Goal: Task Accomplishment & Management: Complete application form

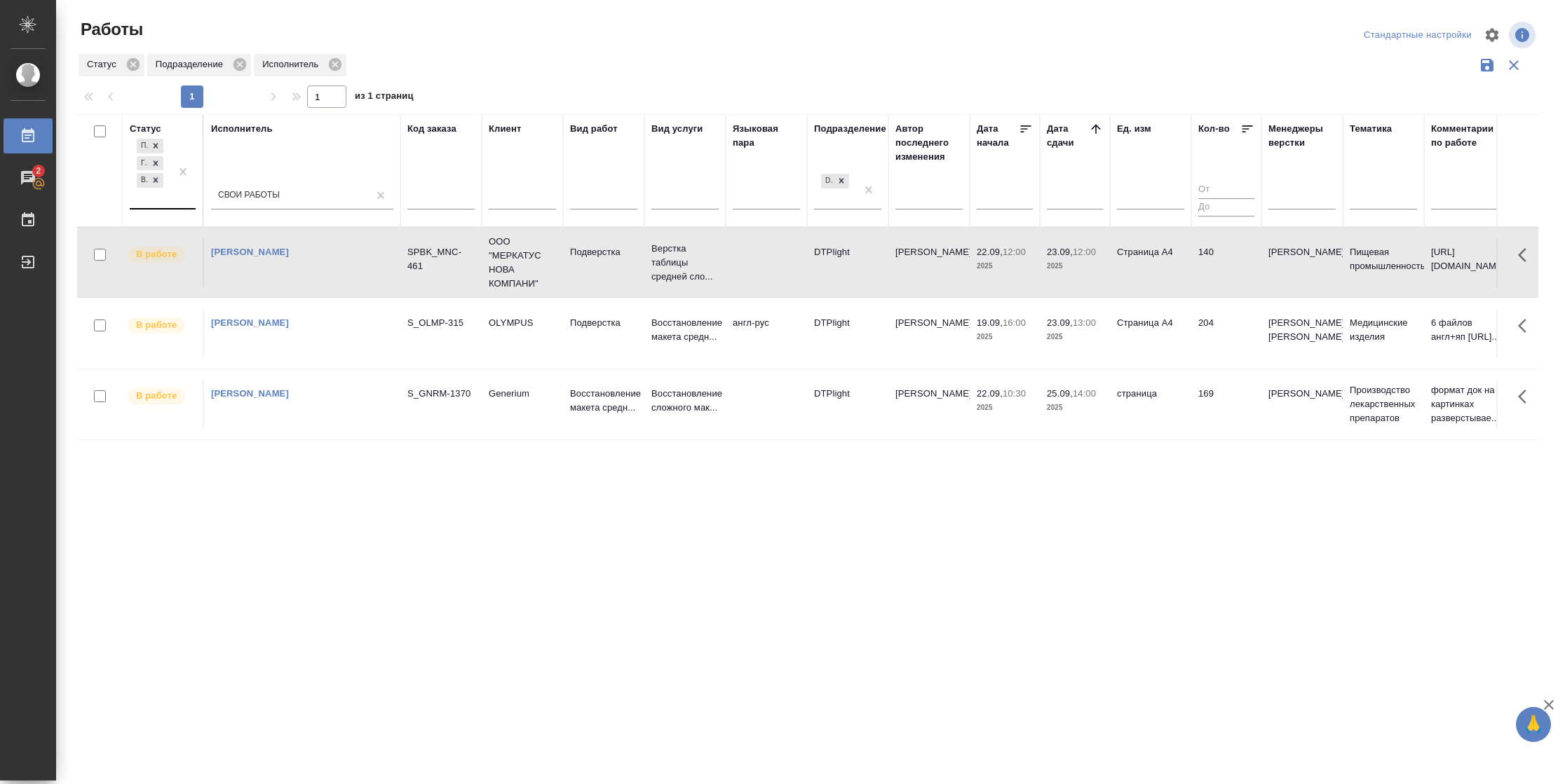
click at [150, 199] on div "Подбор Готов к работе В работе" at bounding box center [149, 172] width 41 height 72
click at [272, 269] on div "В ожидании" at bounding box center [316, 266] width 211 height 25
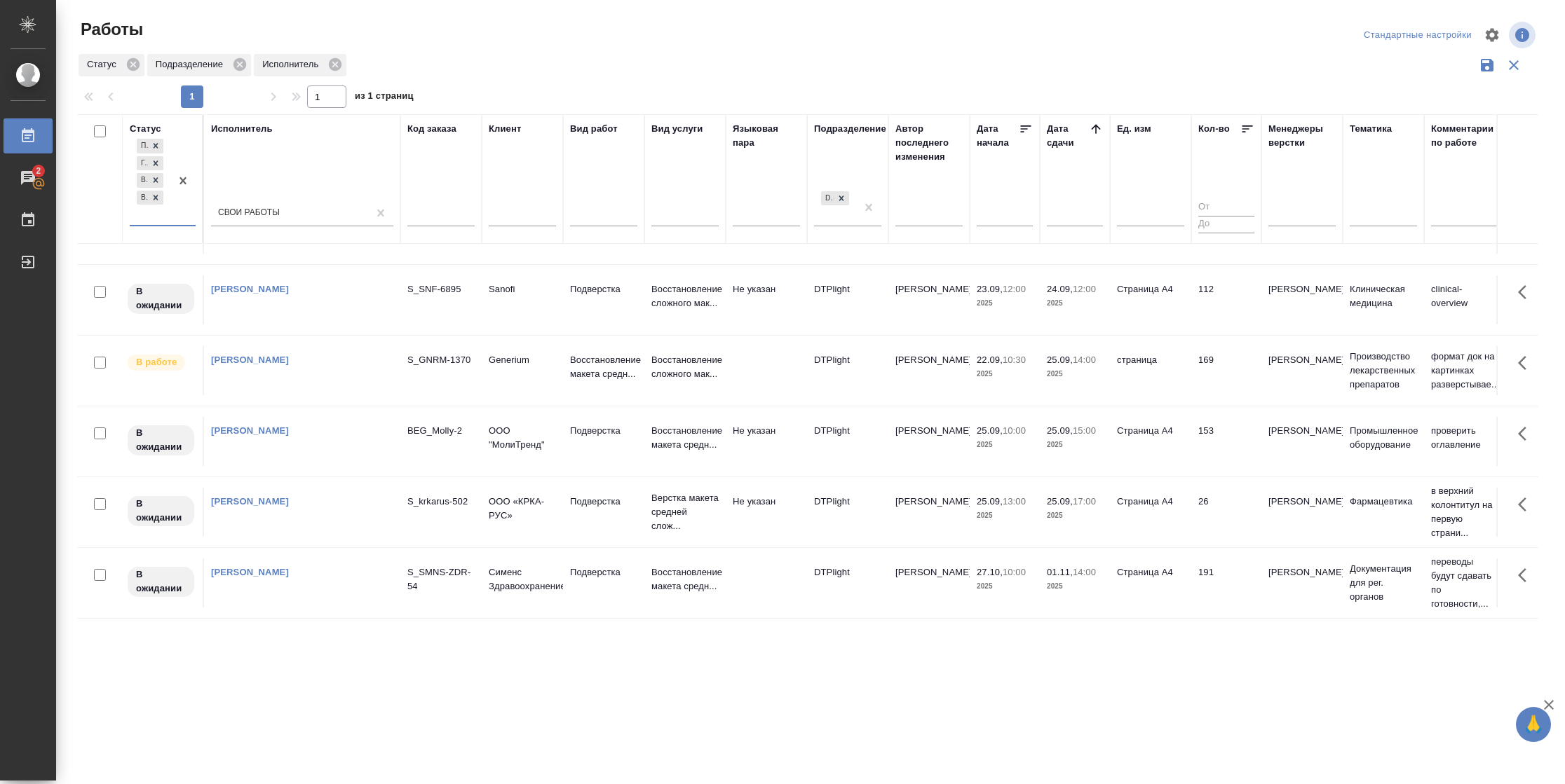
scroll to position [104, 0]
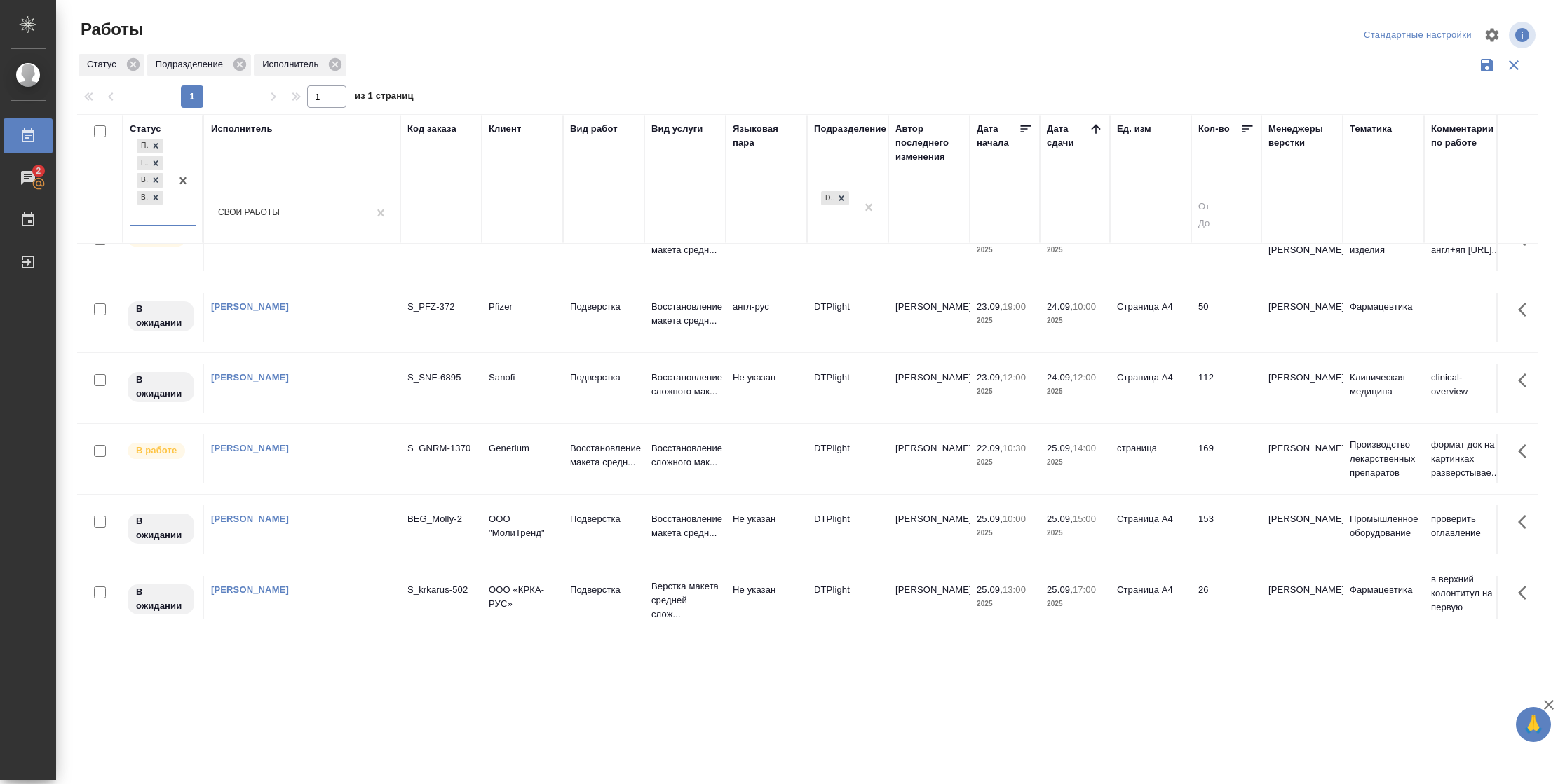
click at [1221, 387] on td "112" at bounding box center [1226, 388] width 70 height 50
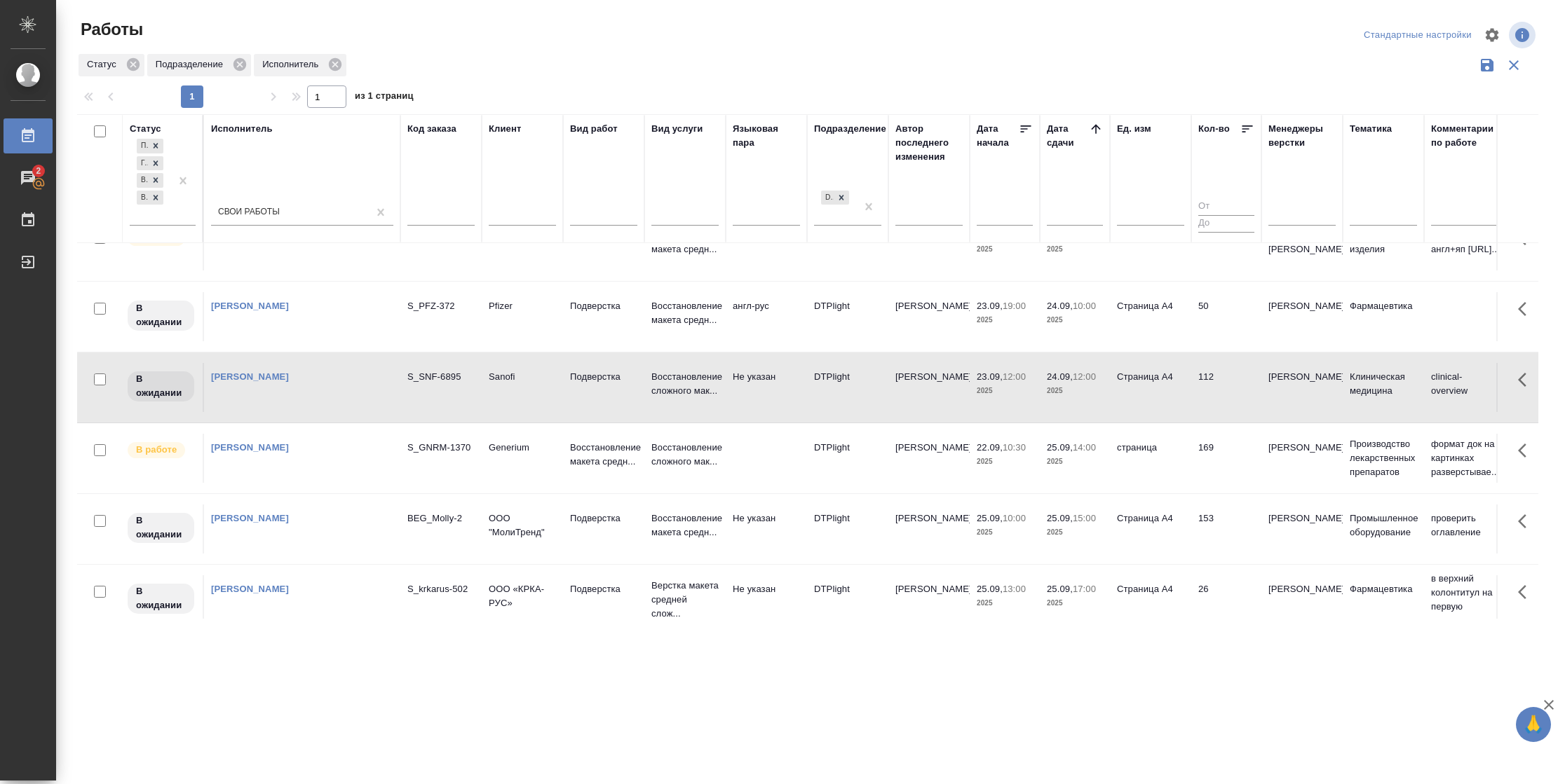
click at [1221, 387] on td "112" at bounding box center [1226, 387] width 70 height 50
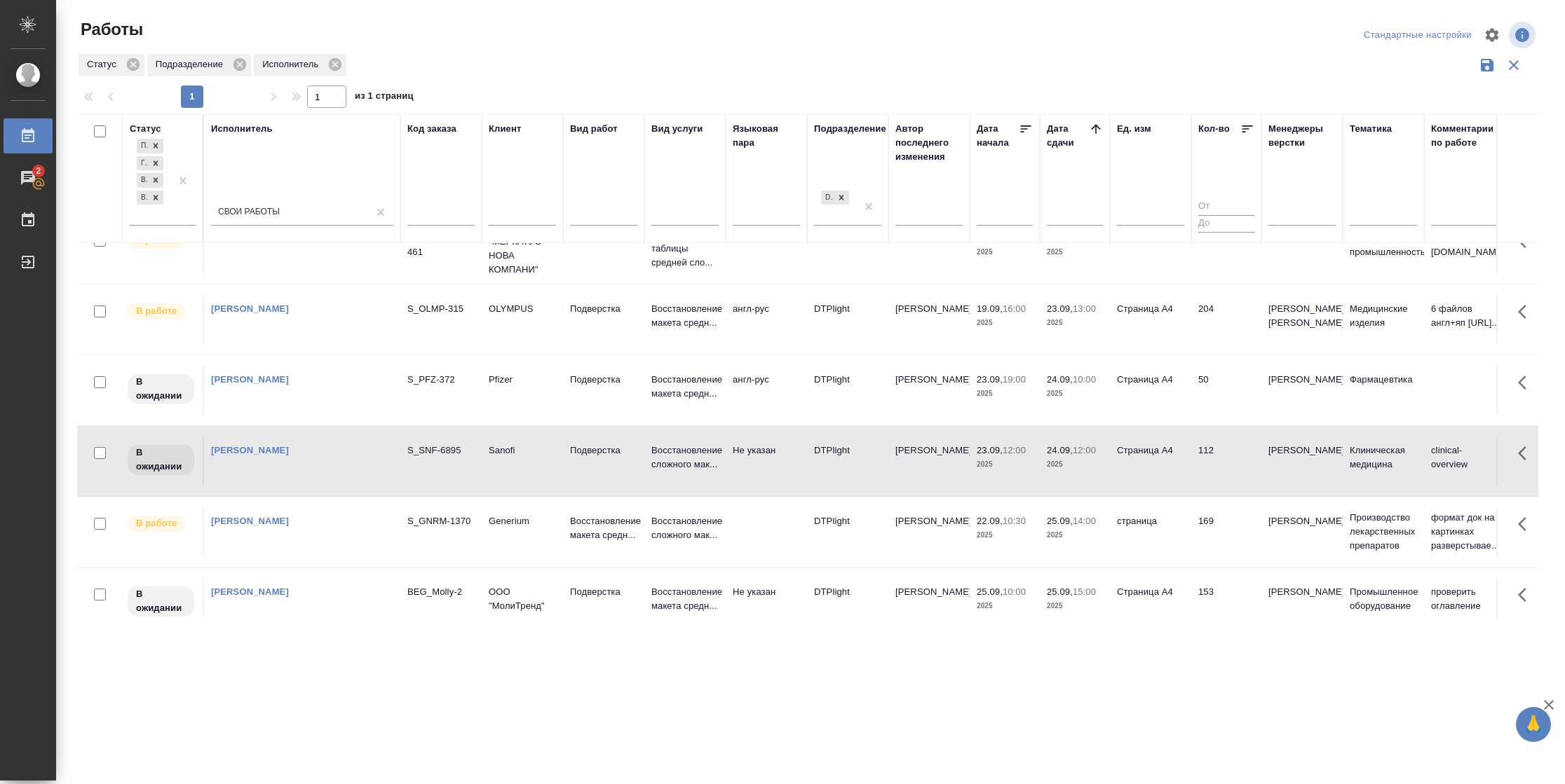
scroll to position [0, 0]
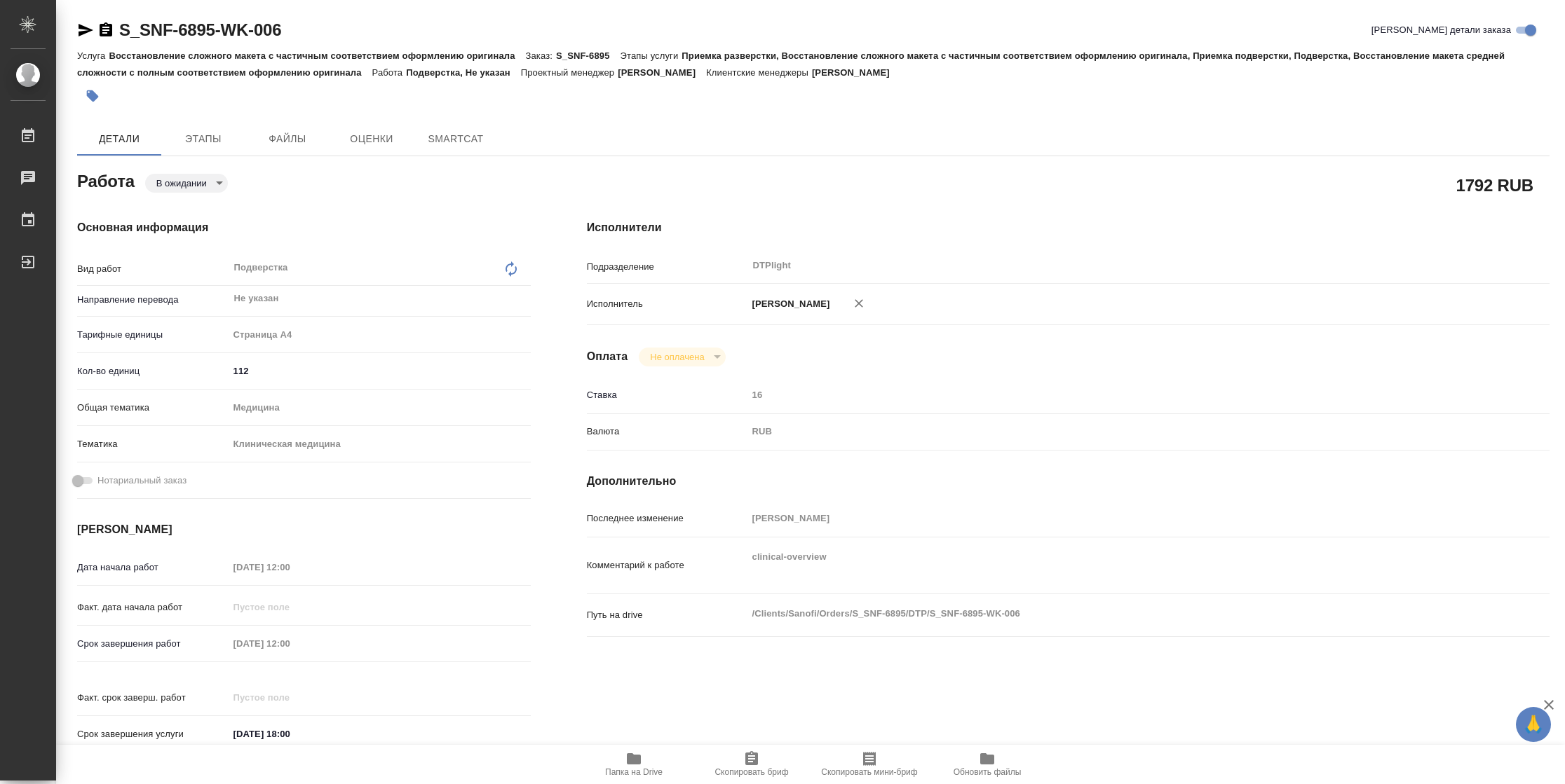
type textarea "x"
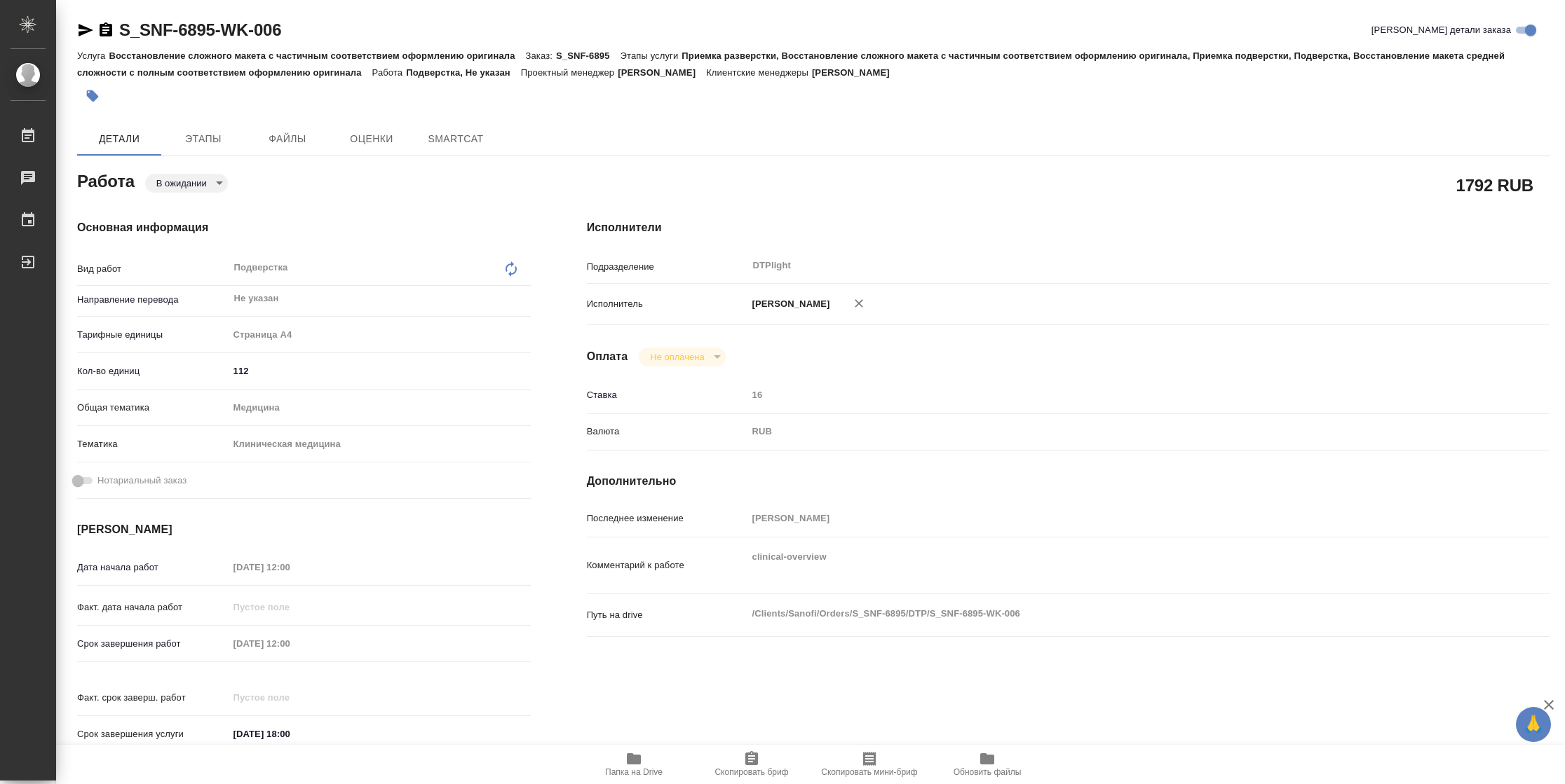
type textarea "x"
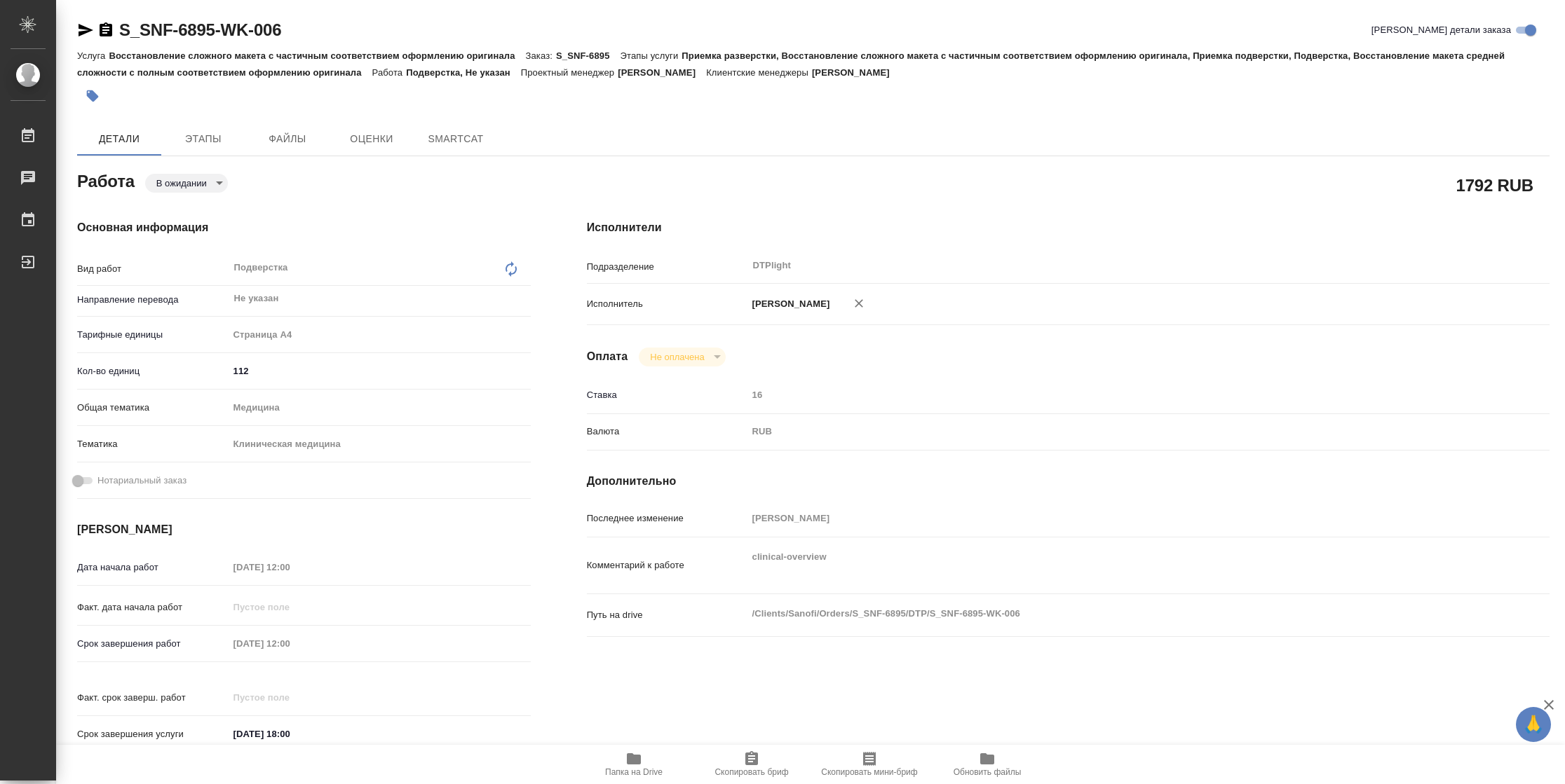
type textarea "x"
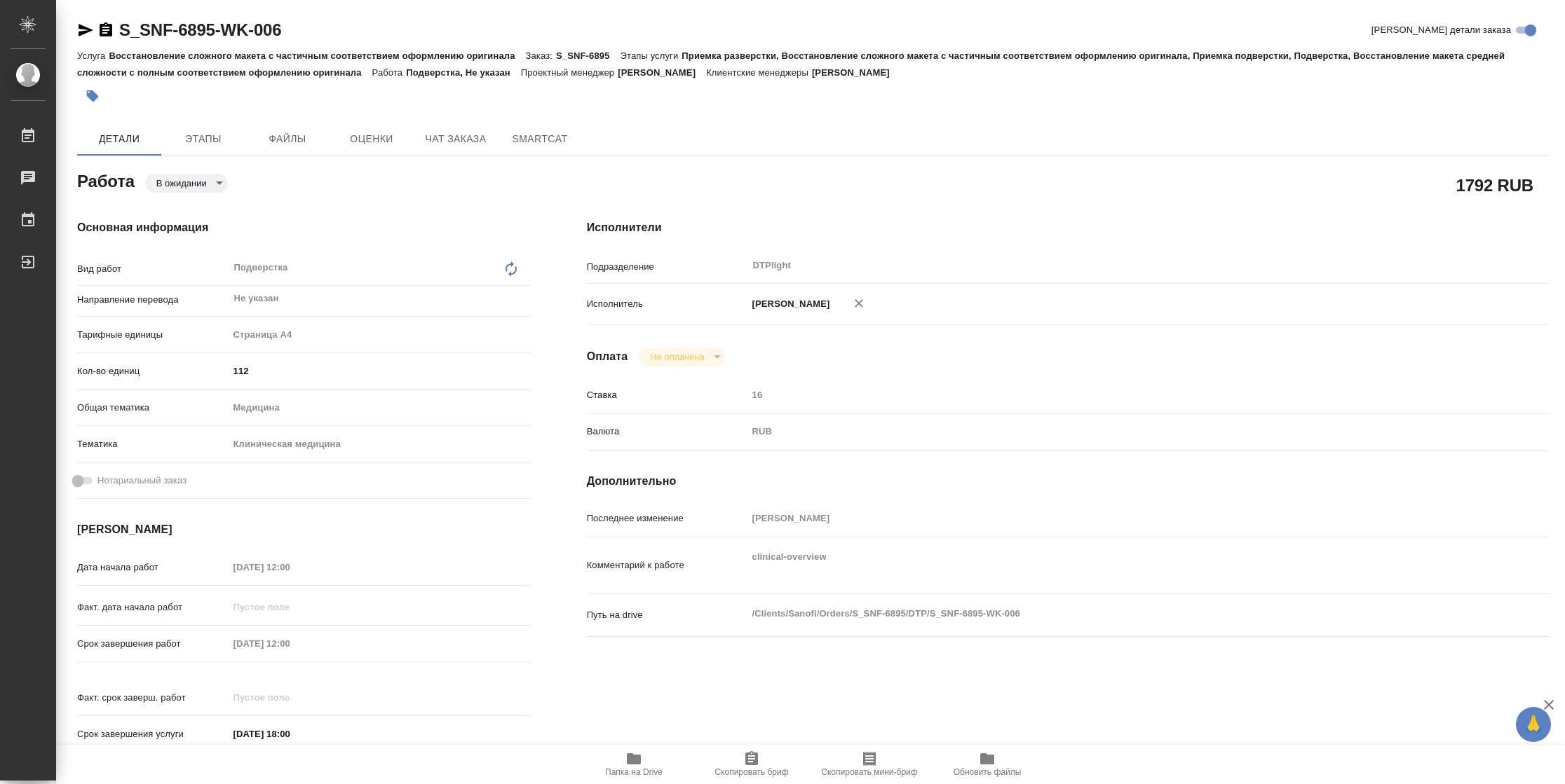
click at [640, 761] on icon "button" at bounding box center [634, 759] width 14 height 11
type textarea "x"
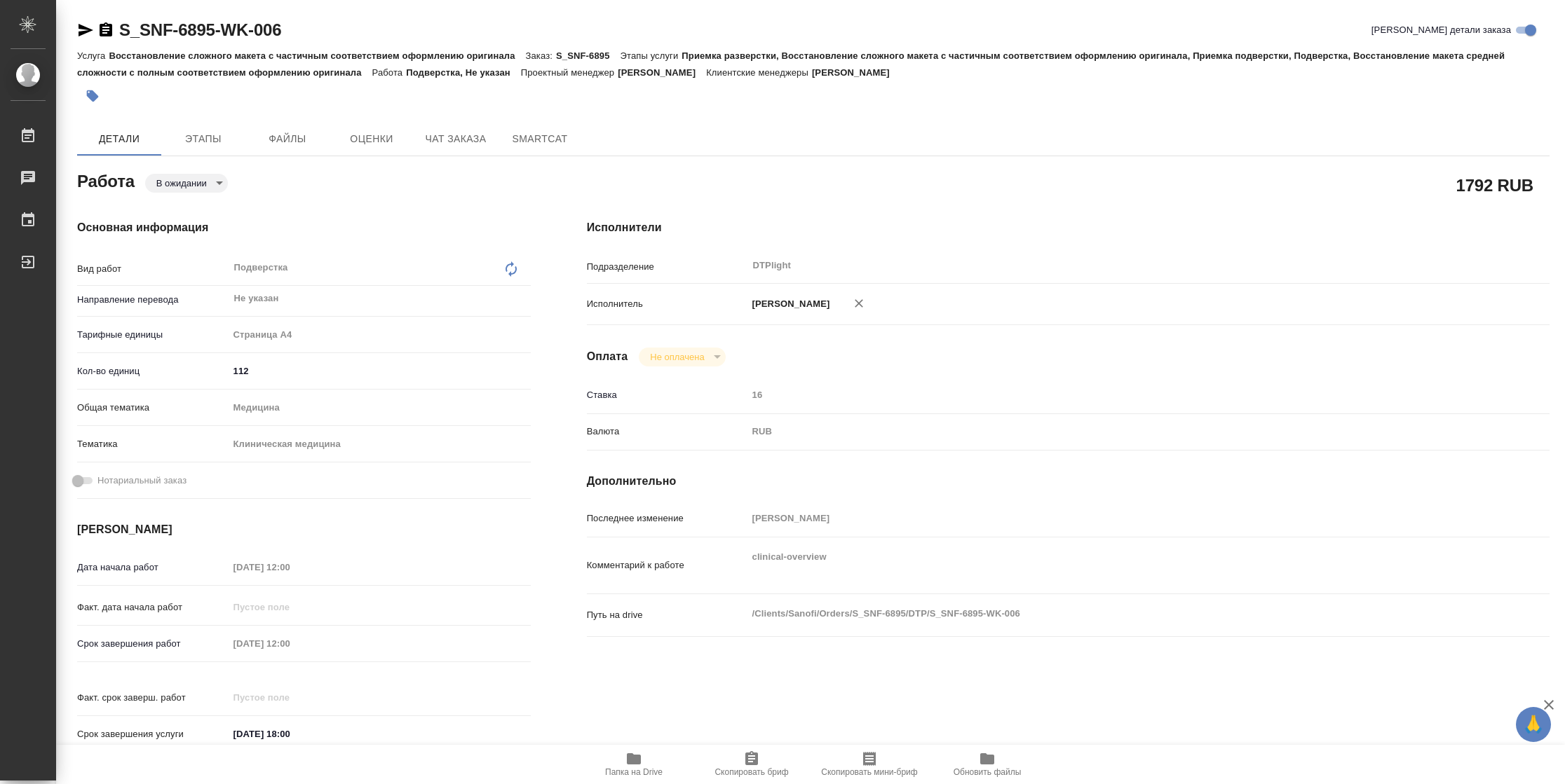
type textarea "x"
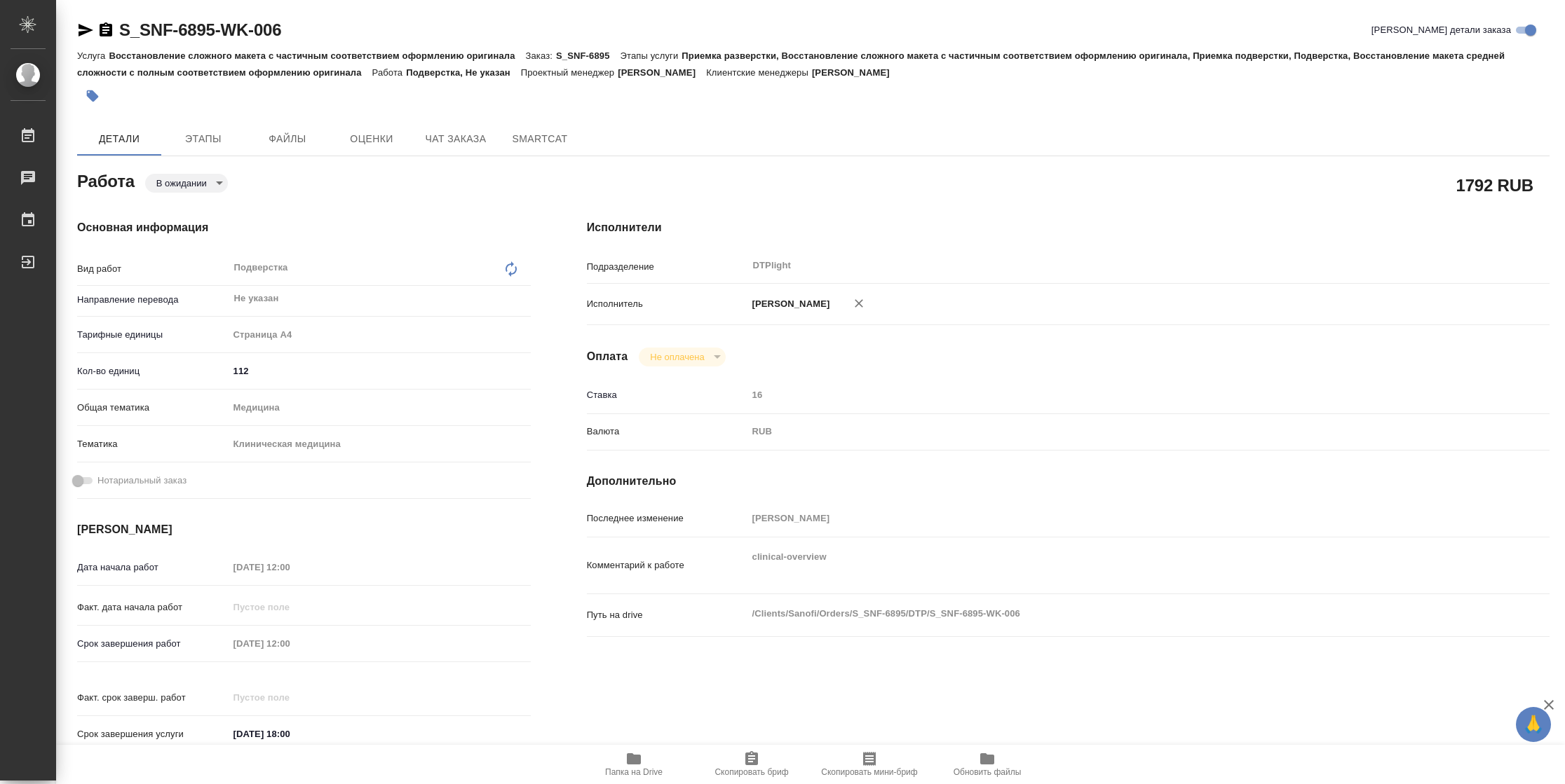
type textarea "x"
